Goal: Navigation & Orientation: Find specific page/section

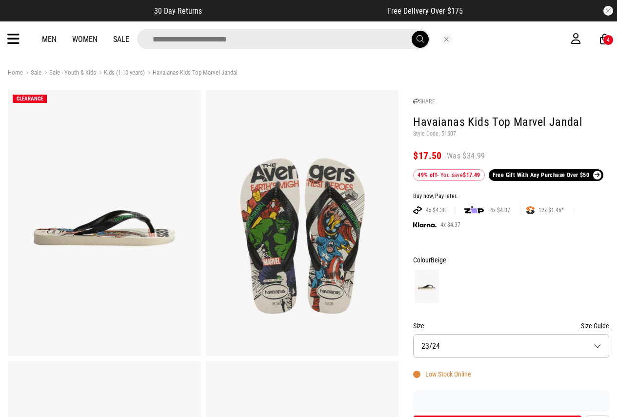
click at [19, 36] on icon at bounding box center [13, 39] width 12 height 16
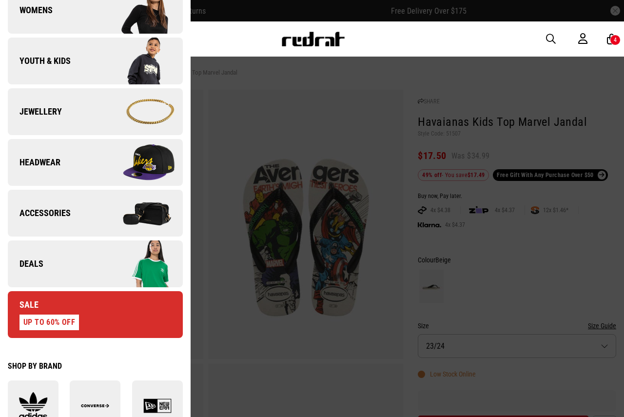
scroll to position [244, 0]
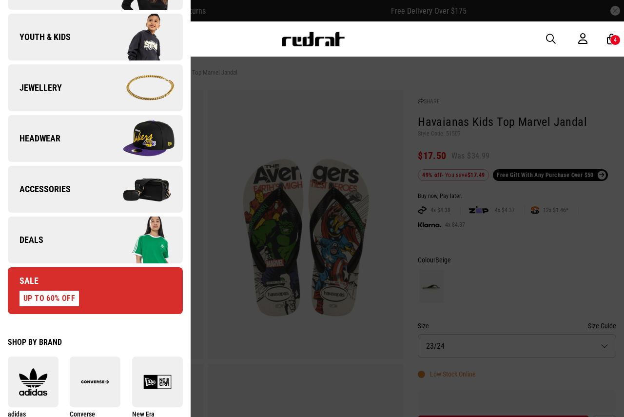
click at [61, 191] on span "Accessories" at bounding box center [39, 189] width 63 height 12
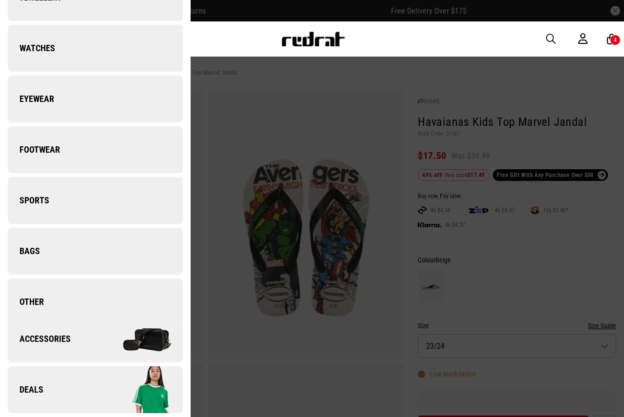
scroll to position [0, 0]
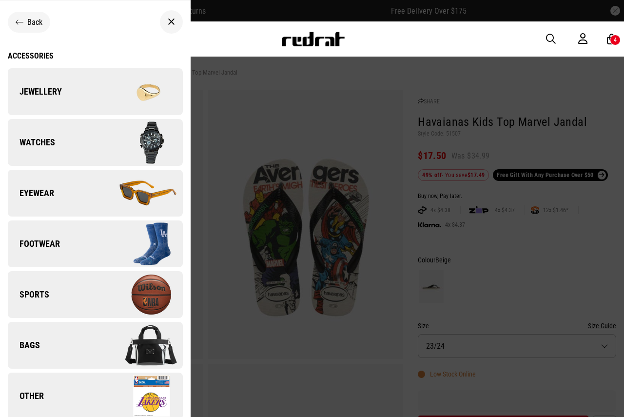
click at [74, 145] on link "Watches" at bounding box center [95, 142] width 175 height 47
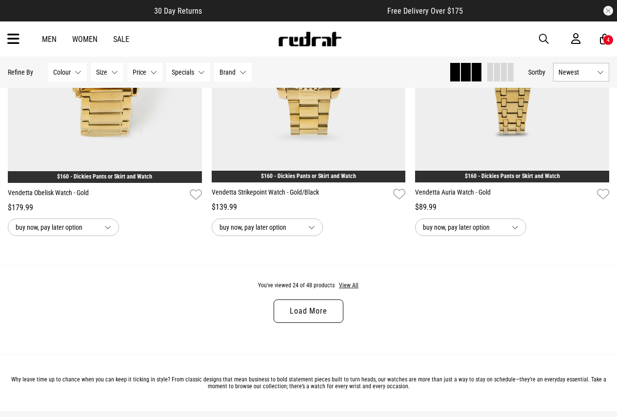
scroll to position [2632, 0]
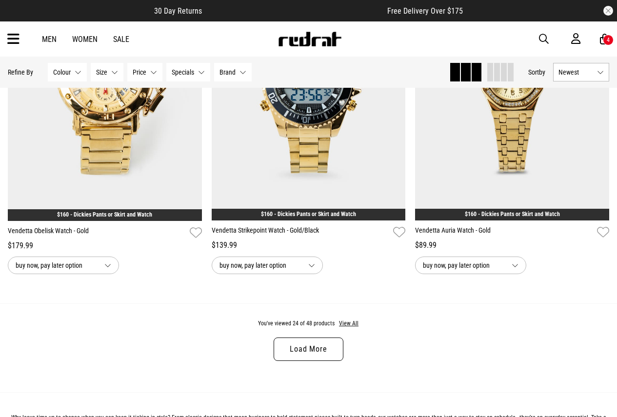
click at [325, 354] on link "Load More" at bounding box center [307, 348] width 69 height 23
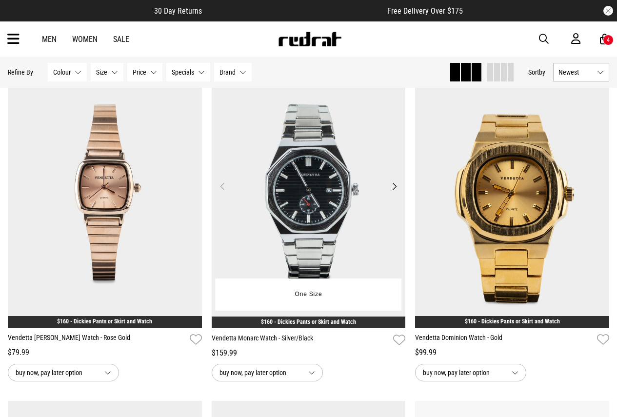
scroll to position [3217, 0]
